Goal: Find specific page/section: Find specific page/section

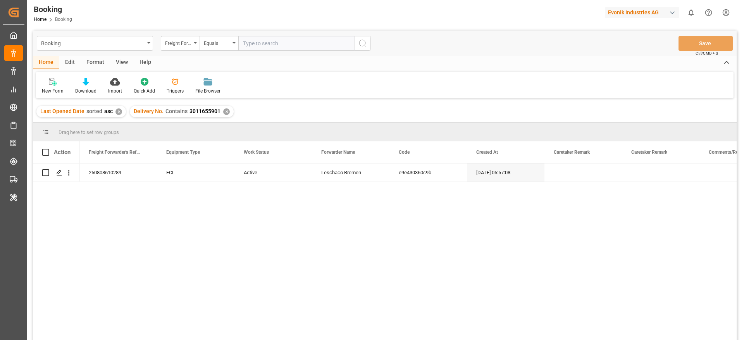
click at [627, 13] on div "Evonik Industries AG" at bounding box center [642, 12] width 74 height 11
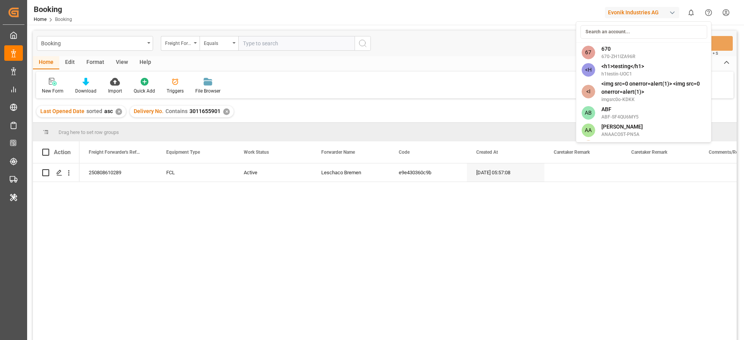
click at [619, 33] on input at bounding box center [643, 32] width 127 height 14
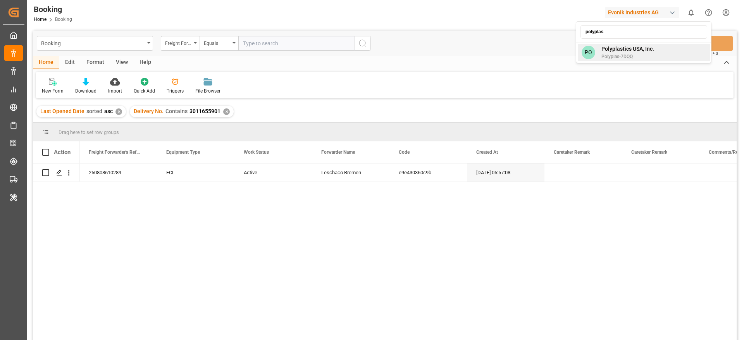
type input "polyplas"
click at [620, 49] on span "Polyplastics USA, Inc." at bounding box center [627, 49] width 53 height 8
